Goal: Ask a question

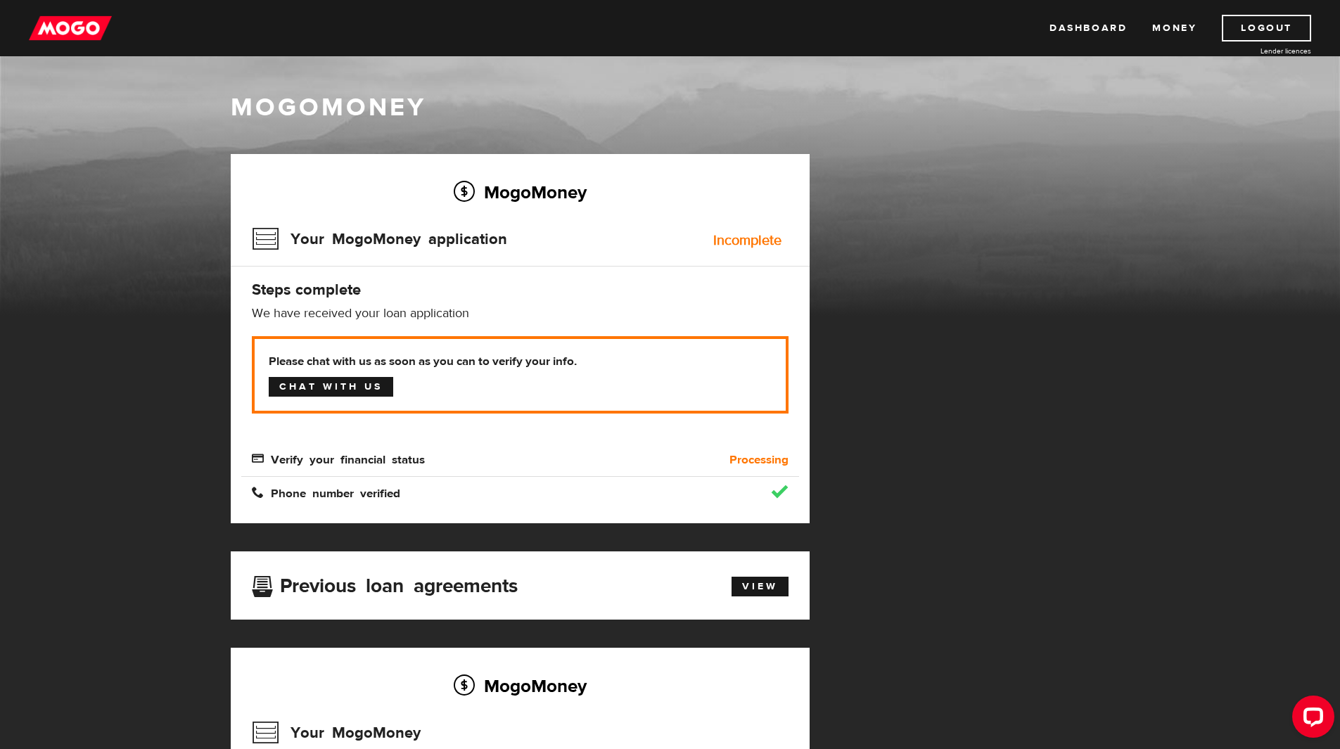
click at [323, 383] on link "Chat with us" at bounding box center [331, 387] width 124 height 20
click at [740, 242] on div "Incomplete" at bounding box center [747, 240] width 68 height 14
click at [271, 237] on h3 "Your MogoMoney application" at bounding box center [379, 239] width 255 height 37
click at [1259, 25] on link "Logout" at bounding box center [1265, 28] width 89 height 27
click at [1266, 20] on link "Logout" at bounding box center [1265, 28] width 89 height 27
